Goal: Information Seeking & Learning: Find specific fact

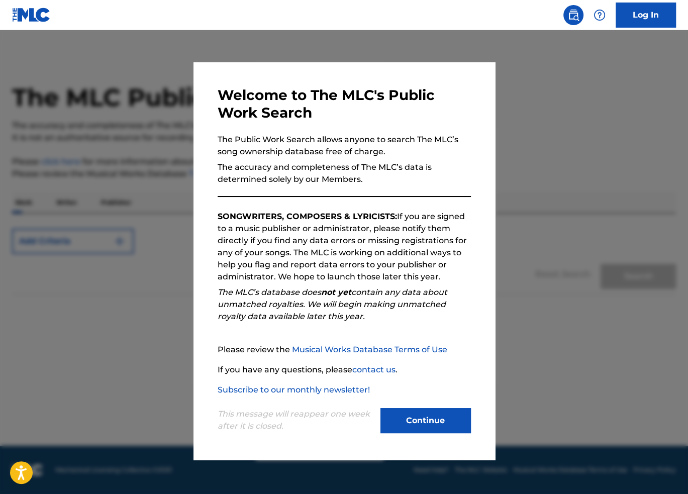
click at [416, 422] on button "Continue" at bounding box center [425, 420] width 90 height 25
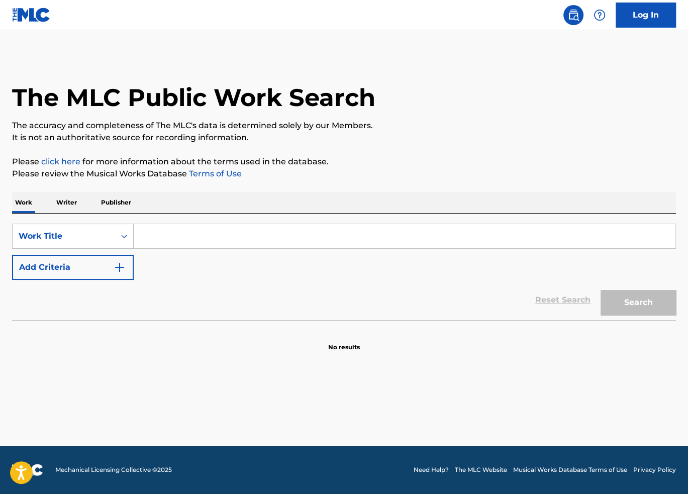
click at [181, 235] on input "Search Form" at bounding box center [405, 236] width 542 height 24
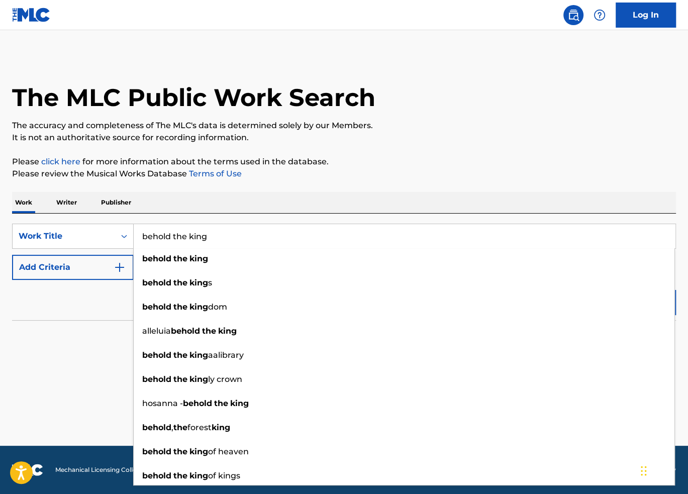
type input "behold the king"
click at [106, 266] on button "Add Criteria" at bounding box center [73, 267] width 122 height 25
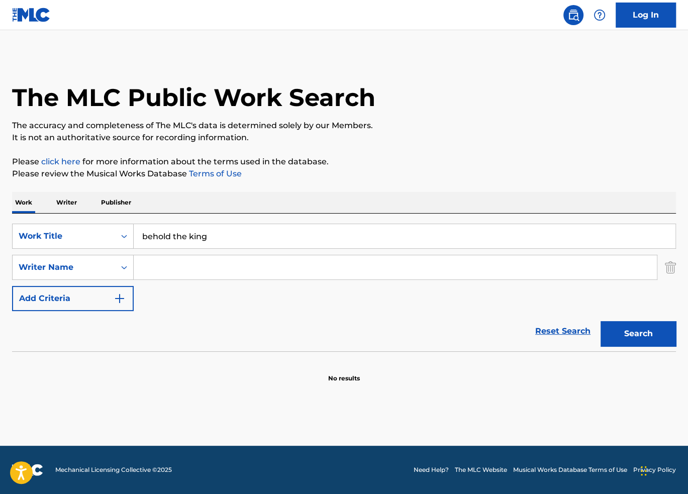
click at [181, 265] on input "Search Form" at bounding box center [395, 267] width 523 height 24
type input "[PERSON_NAME]"
click at [600, 321] on button "Search" at bounding box center [637, 333] width 75 height 25
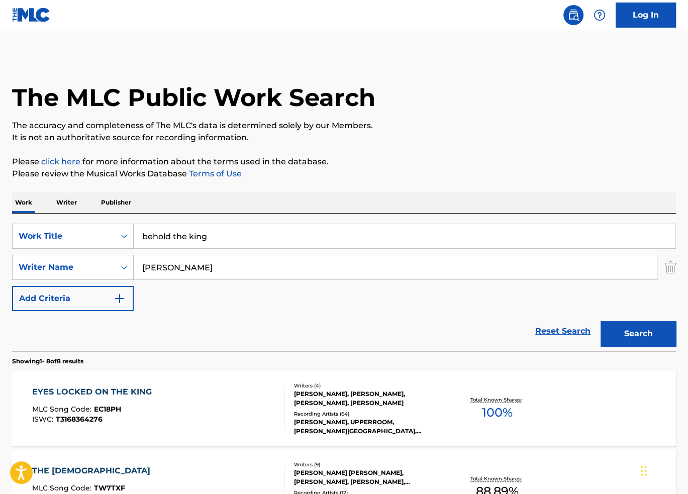
drag, startPoint x: 216, startPoint y: 266, endPoint x: 102, endPoint y: 264, distance: 113.6
click at [102, 264] on div "SearchWithCriteria23ebae8d-dd48-4c93-af23-798f6c2c4098 Writer Name [PERSON_NAME]" at bounding box center [344, 267] width 664 height 25
click at [600, 321] on button "Search" at bounding box center [637, 333] width 75 height 25
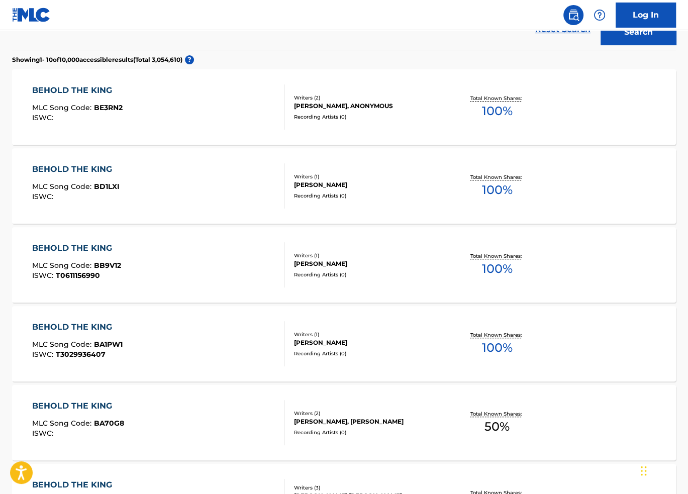
scroll to position [352, 0]
